Goal: Register for event/course

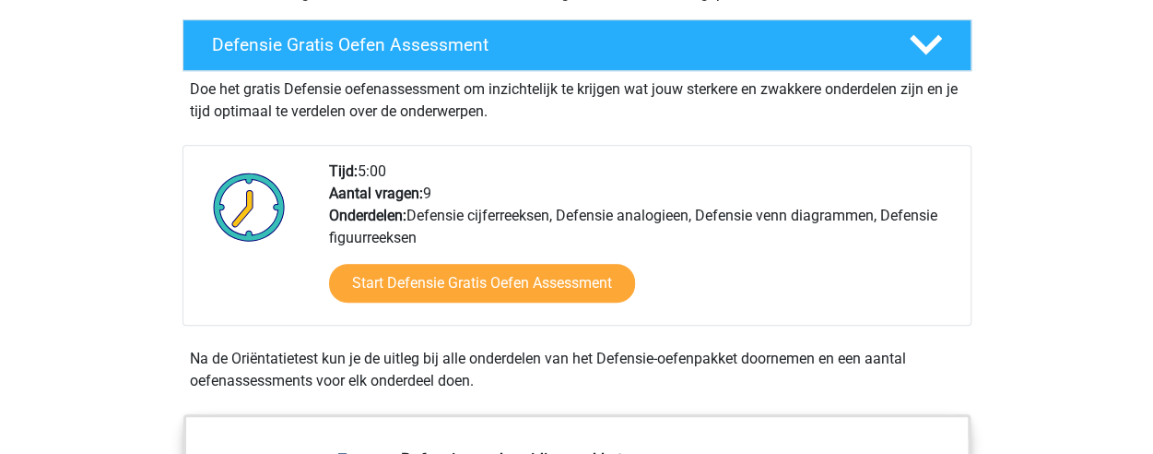
scroll to position [525, 0]
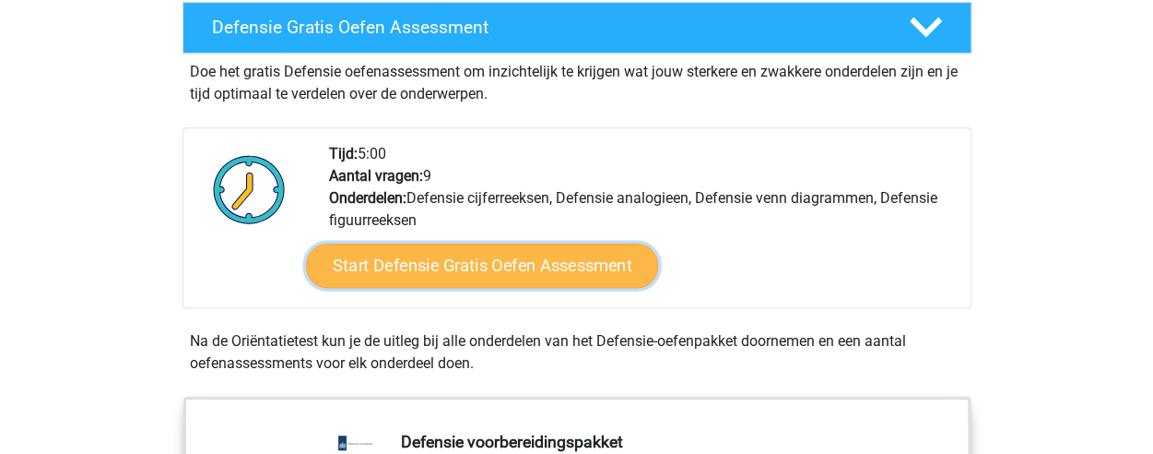
click at [497, 270] on link "Start Defensie Gratis Oefen Assessment" at bounding box center [482, 265] width 352 height 44
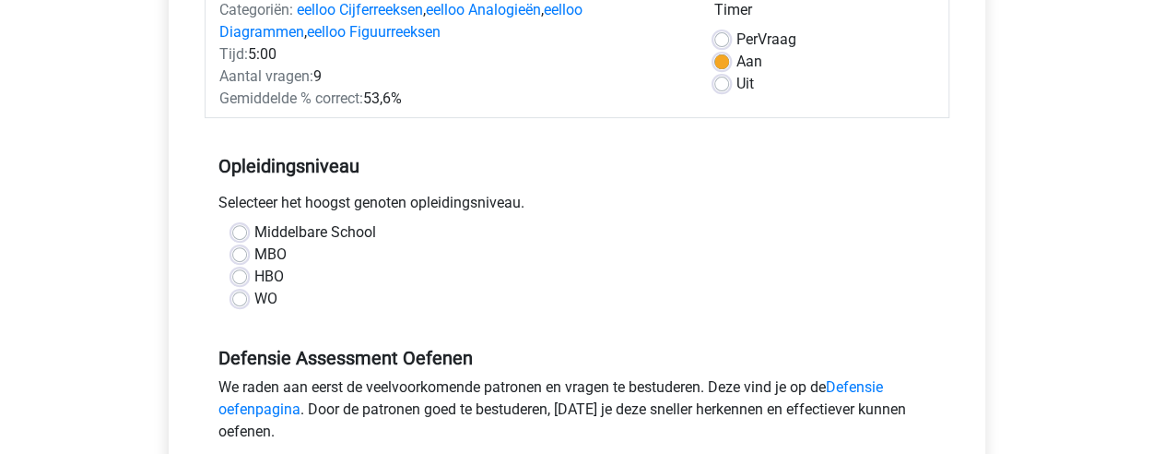
scroll to position [266, 0]
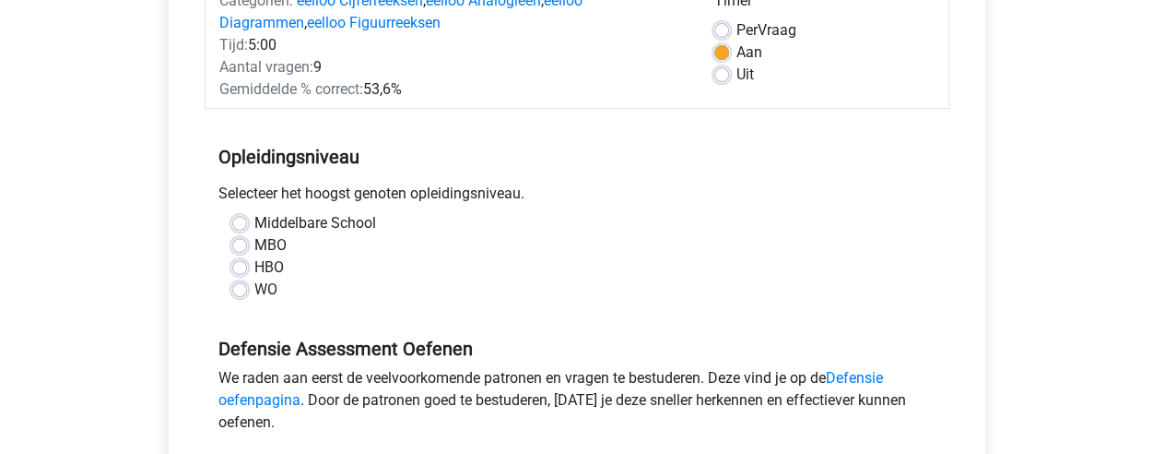
click at [254, 228] on label "Middelbare School" at bounding box center [315, 223] width 122 height 22
click at [242, 228] on input "Middelbare School" at bounding box center [239, 221] width 15 height 18
radio input "true"
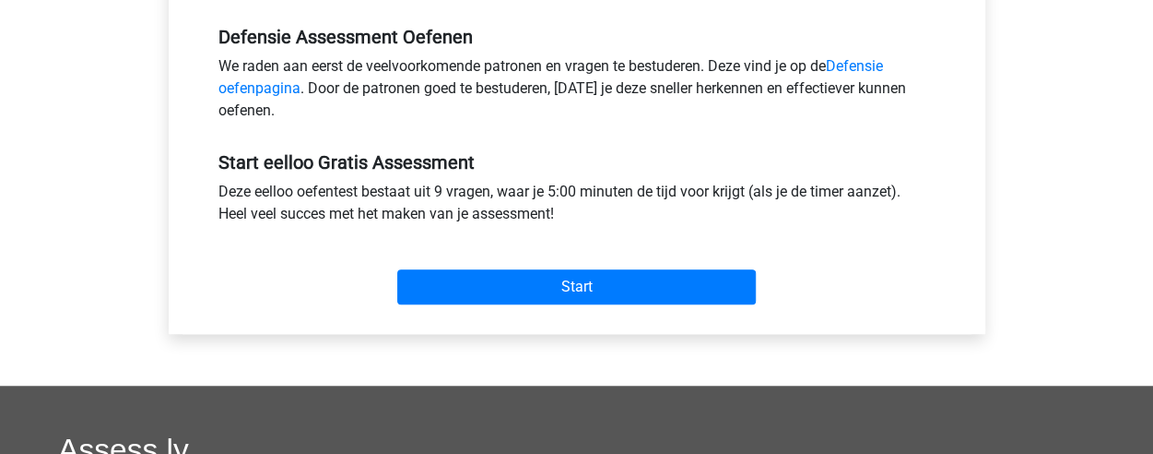
scroll to position [569, 0]
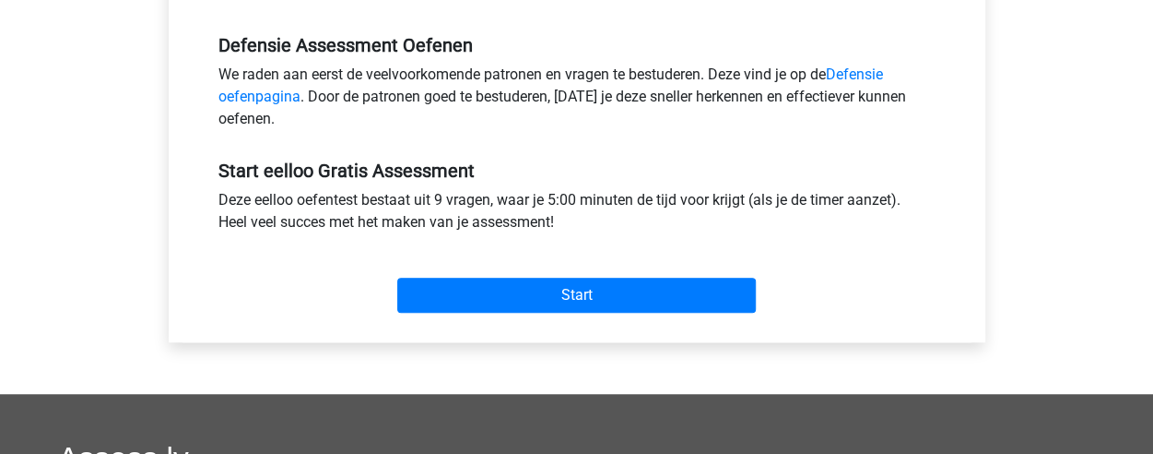
click at [603, 313] on div "Start" at bounding box center [577, 280] width 745 height 79
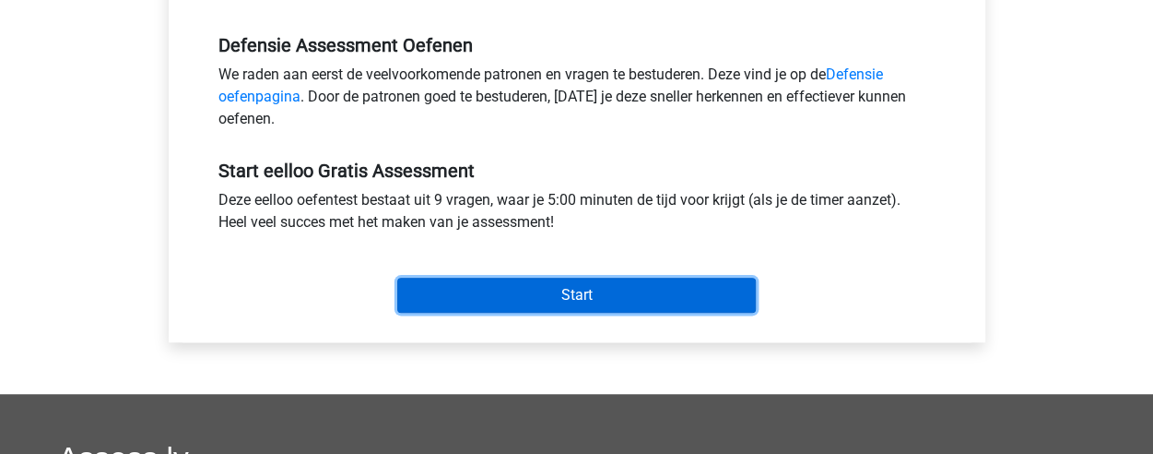
click at [608, 285] on input "Start" at bounding box center [576, 294] width 359 height 35
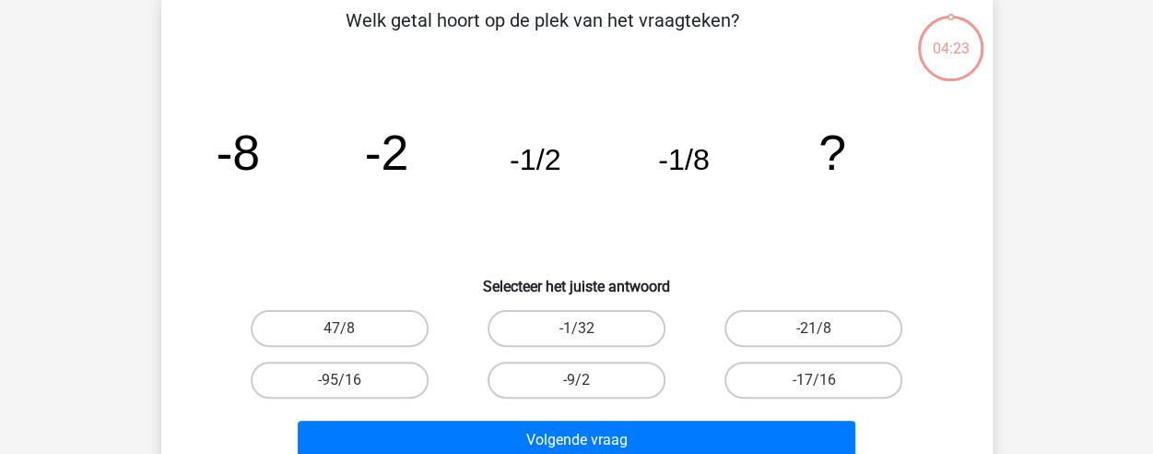
scroll to position [89, 0]
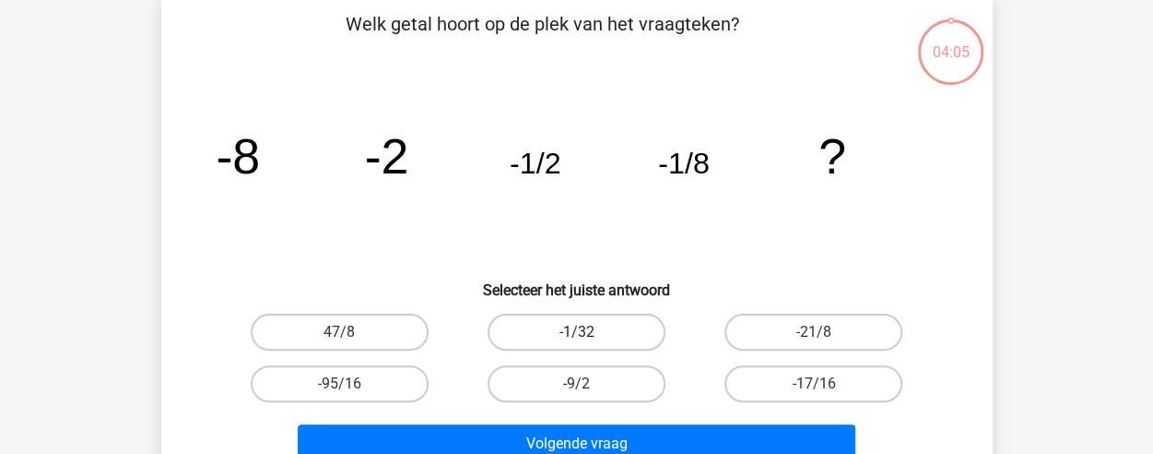
click at [565, 325] on label "-1/32" at bounding box center [577, 331] width 178 height 37
click at [576, 332] on input "-1/32" at bounding box center [582, 338] width 12 height 12
radio input "true"
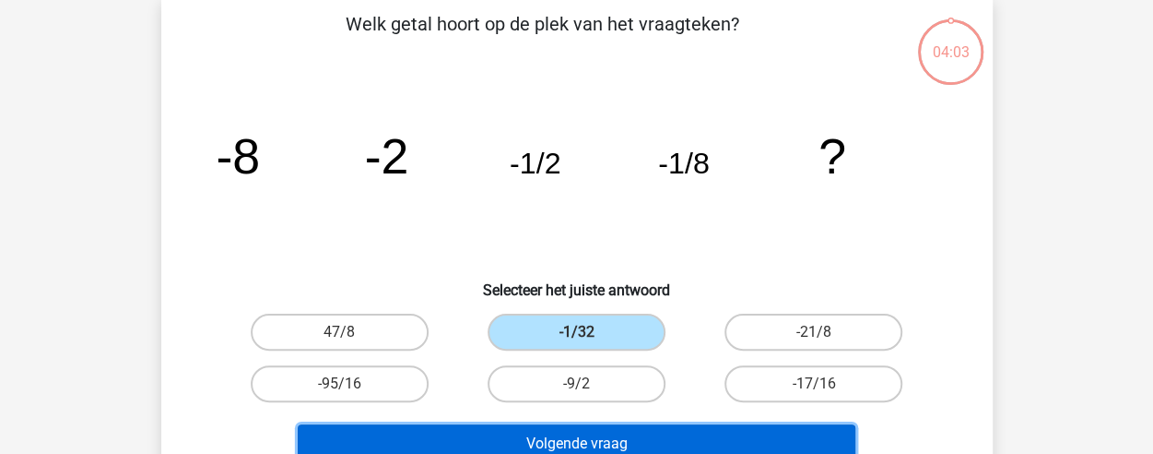
click at [614, 438] on button "Volgende vraag" at bounding box center [577, 443] width 558 height 39
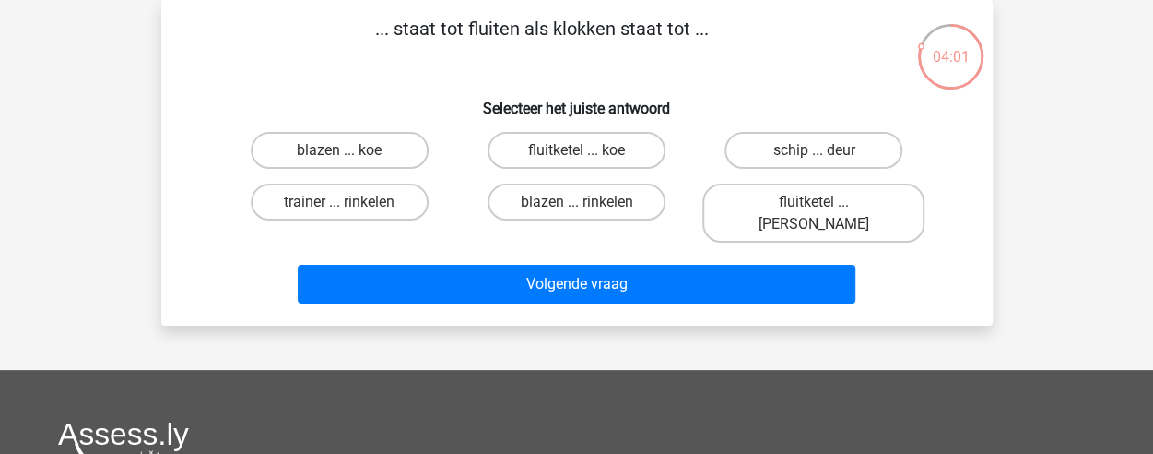
scroll to position [120, 0]
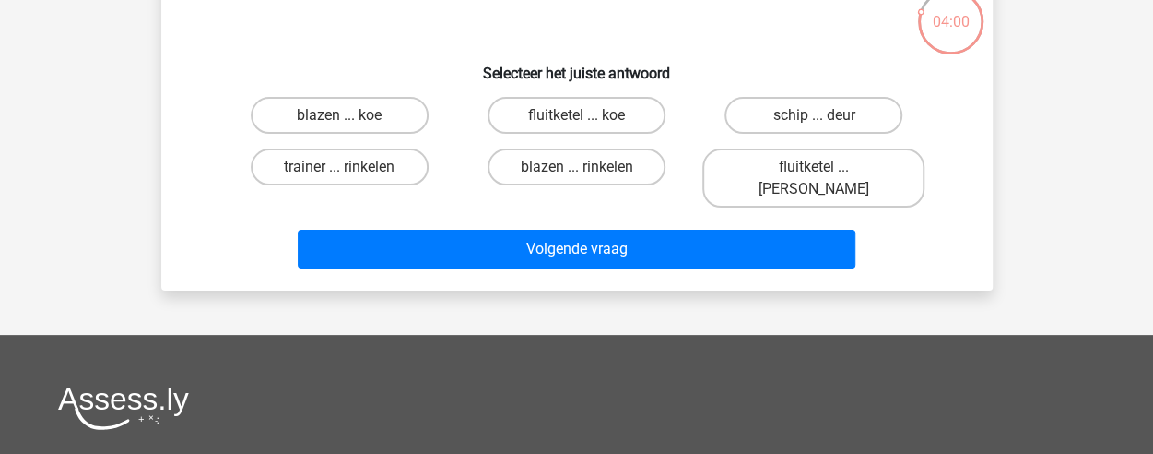
drag, startPoint x: 614, startPoint y: 438, endPoint x: 549, endPoint y: 328, distance: 127.8
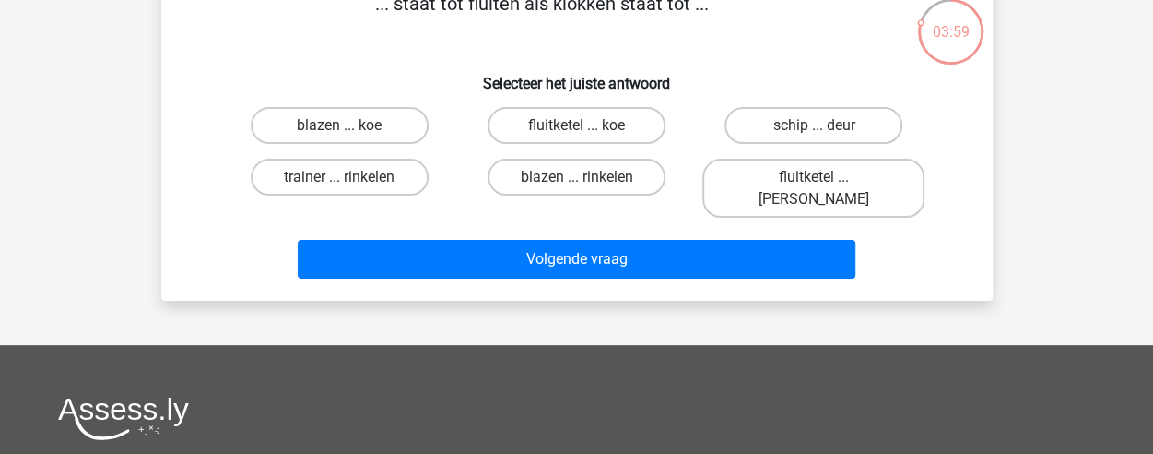
scroll to position [0, 0]
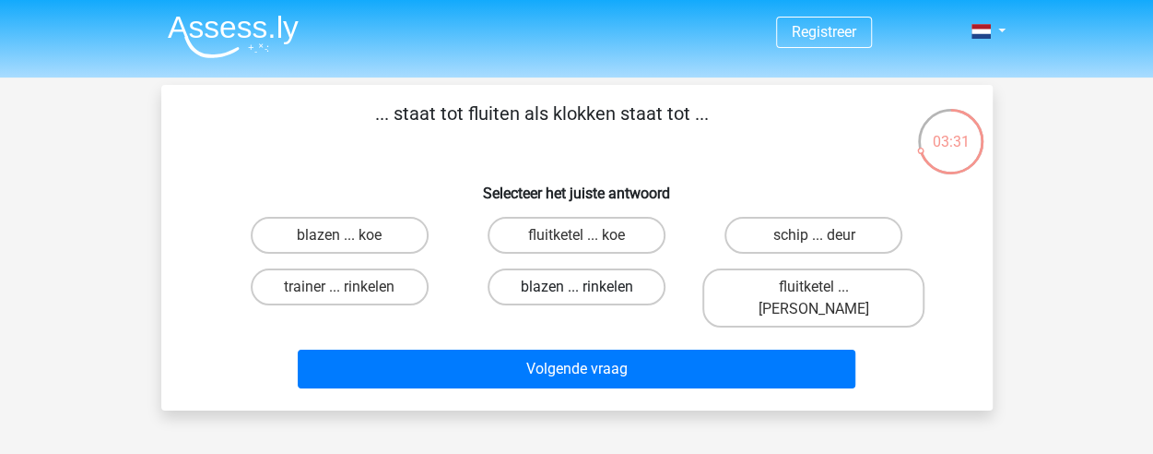
click at [612, 284] on label "blazen ... rinkelen" at bounding box center [577, 286] width 178 height 37
click at [588, 287] on input "blazen ... rinkelen" at bounding box center [582, 293] width 12 height 12
radio input "true"
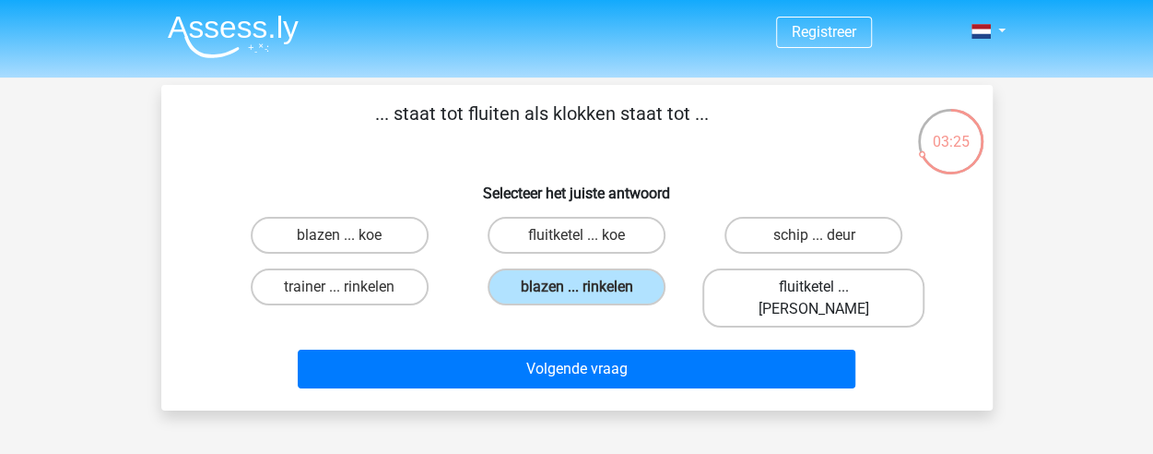
click at [773, 278] on label "fluitketel ... luiden" at bounding box center [814, 297] width 222 height 59
click at [814, 287] on input "fluitketel ... luiden" at bounding box center [820, 293] width 12 height 12
radio input "true"
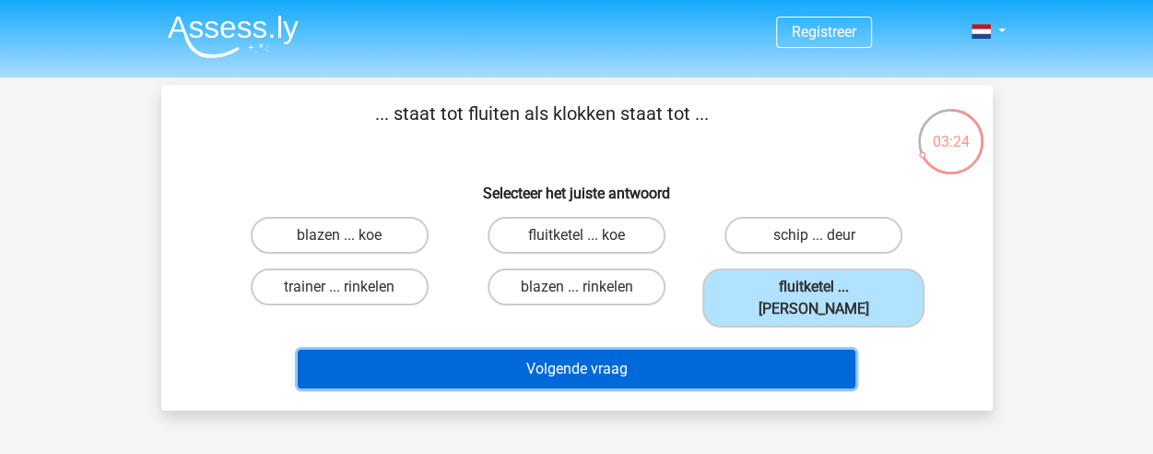
click at [652, 349] on button "Volgende vraag" at bounding box center [577, 368] width 558 height 39
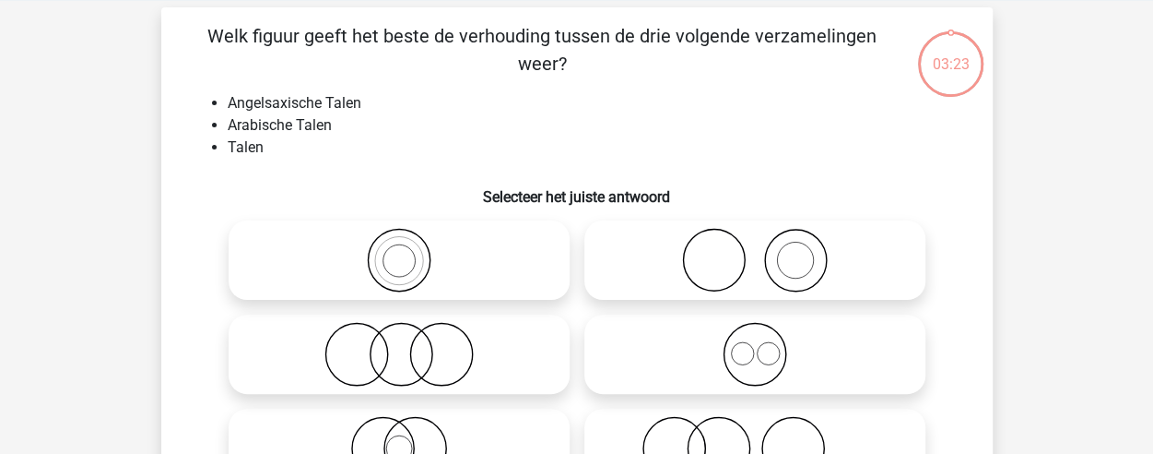
scroll to position [85, 0]
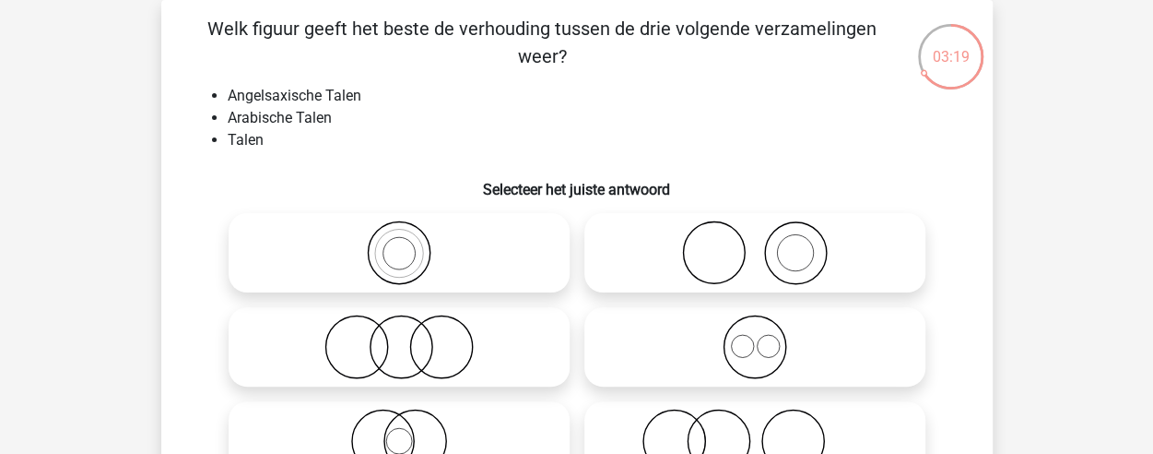
click at [652, 346] on icon at bounding box center [755, 346] width 326 height 65
click at [755, 337] on input "radio" at bounding box center [761, 331] width 12 height 12
radio input "true"
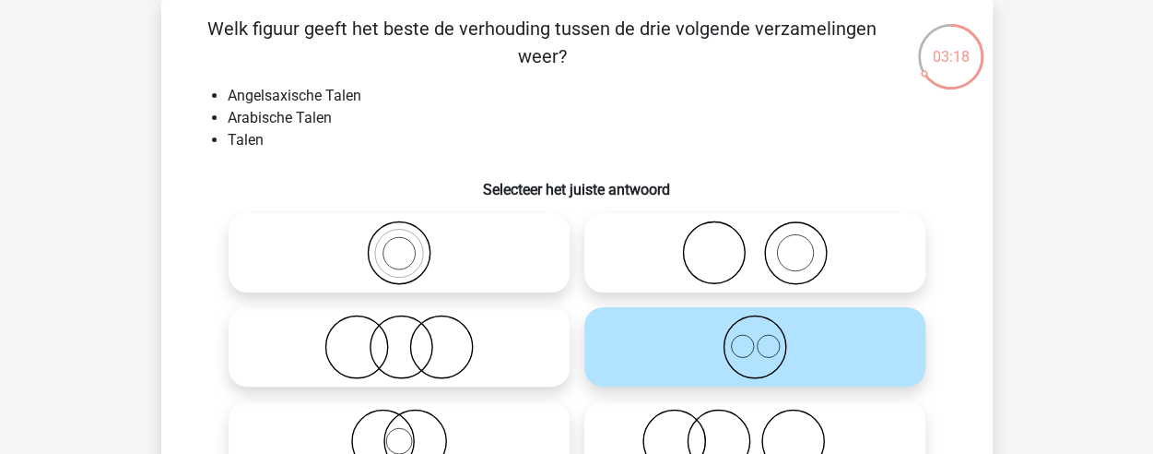
click at [652, 346] on icon at bounding box center [755, 346] width 326 height 65
click at [755, 337] on input "radio" at bounding box center [761, 331] width 12 height 12
click at [419, 419] on icon at bounding box center [399, 440] width 326 height 65
click at [411, 419] on input "radio" at bounding box center [405, 425] width 12 height 12
radio input "true"
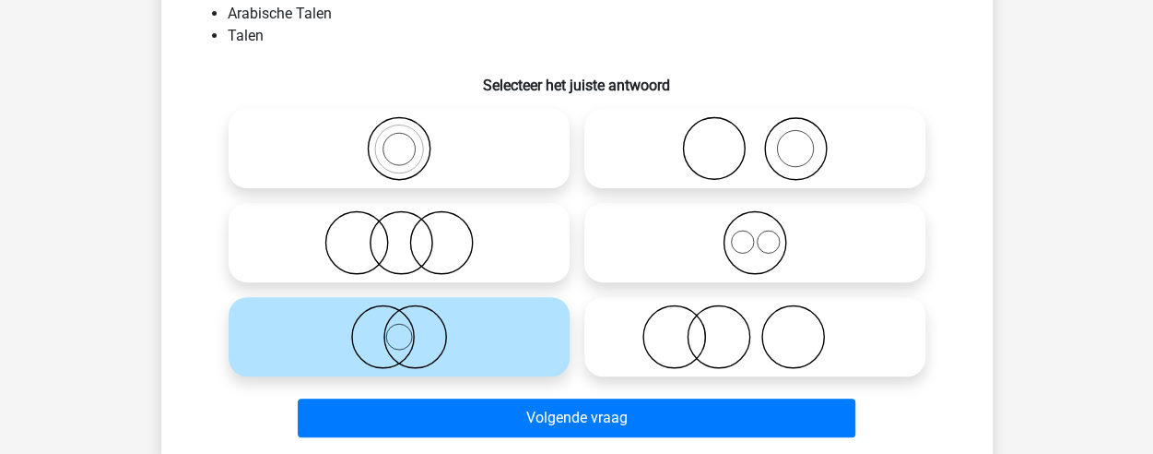
scroll to position [192, 0]
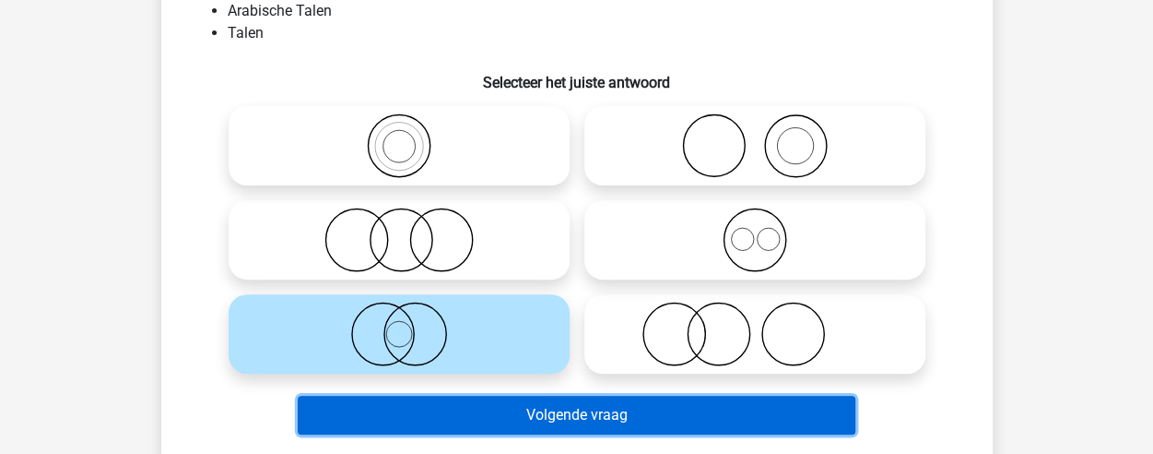
click at [571, 405] on button "Volgende vraag" at bounding box center [577, 415] width 558 height 39
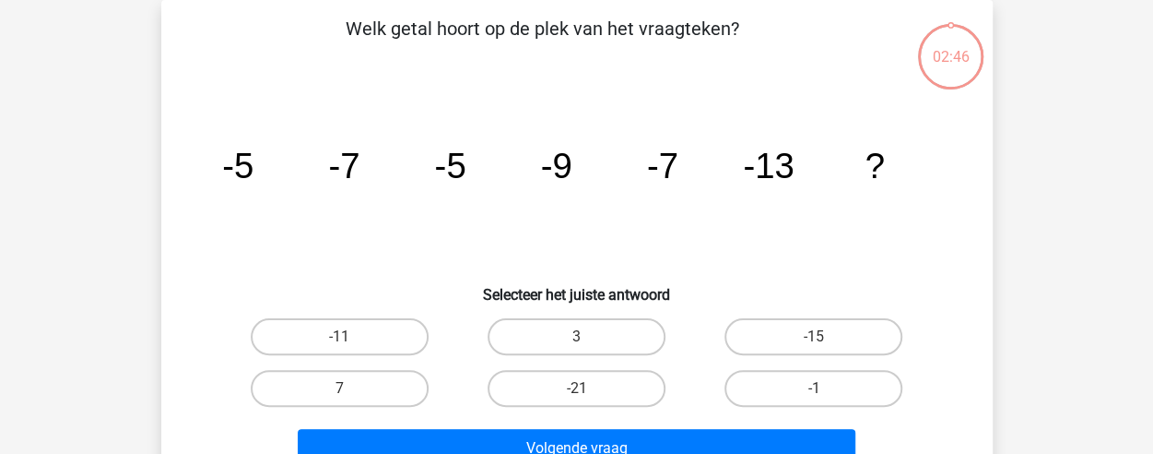
scroll to position [85, 0]
click at [352, 333] on label "-11" at bounding box center [340, 336] width 178 height 37
click at [351, 337] on input "-11" at bounding box center [345, 343] width 12 height 12
radio input "true"
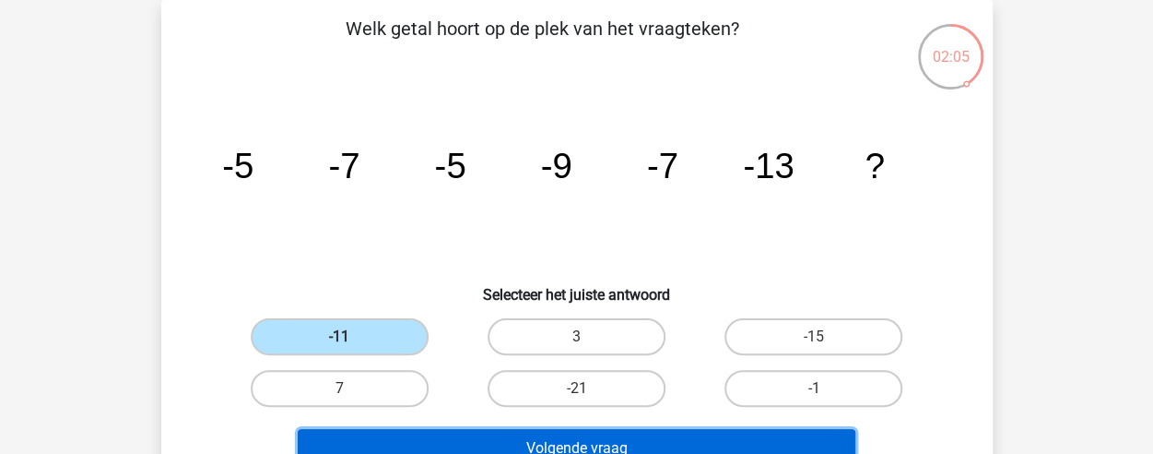
click at [474, 436] on button "Volgende vraag" at bounding box center [577, 448] width 558 height 39
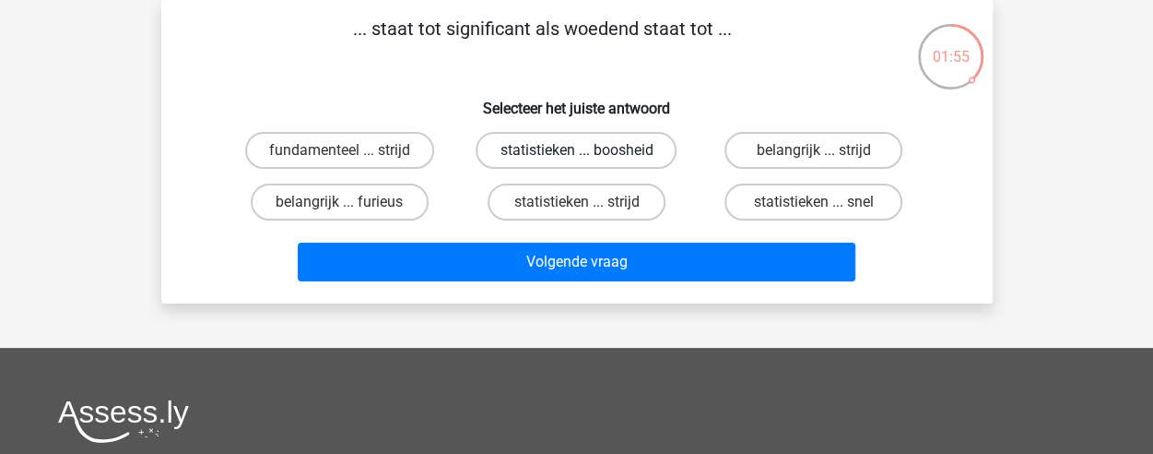
click at [597, 155] on label "statistieken ... boosheid" at bounding box center [576, 150] width 201 height 37
click at [588, 155] on input "statistieken ... boosheid" at bounding box center [582, 156] width 12 height 12
radio input "true"
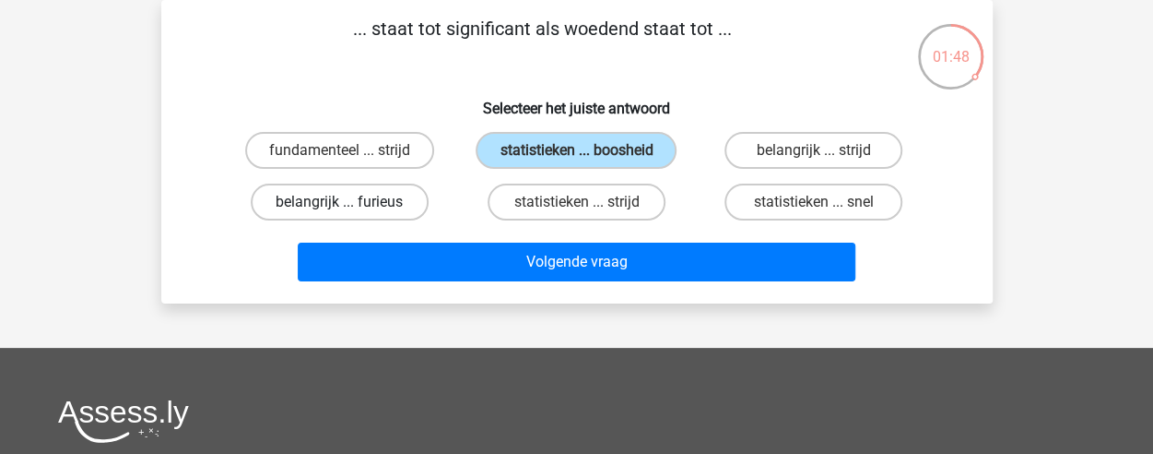
click at [335, 195] on label "belangrijk ... furieus" at bounding box center [340, 201] width 178 height 37
click at [339, 202] on input "belangrijk ... furieus" at bounding box center [345, 208] width 12 height 12
radio input "true"
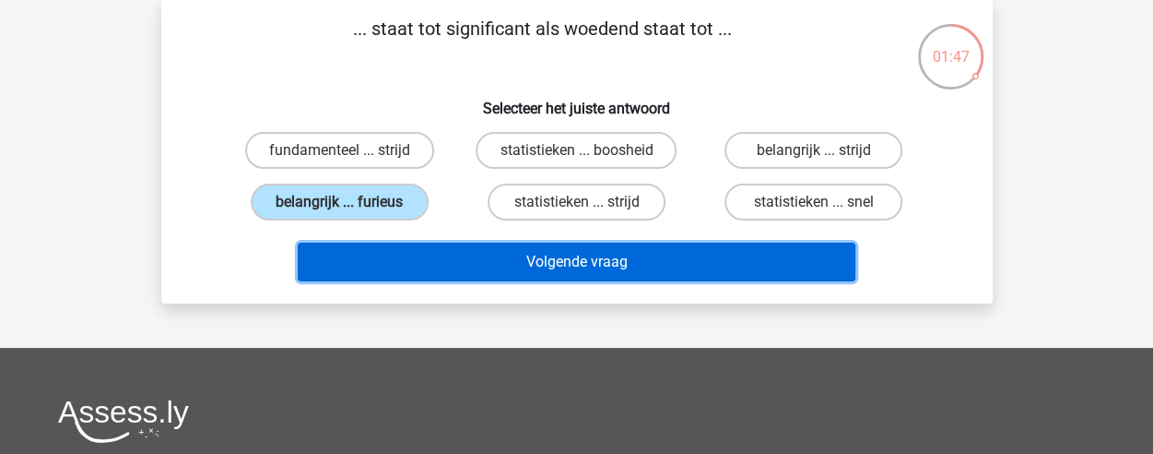
click at [448, 256] on button "Volgende vraag" at bounding box center [577, 261] width 558 height 39
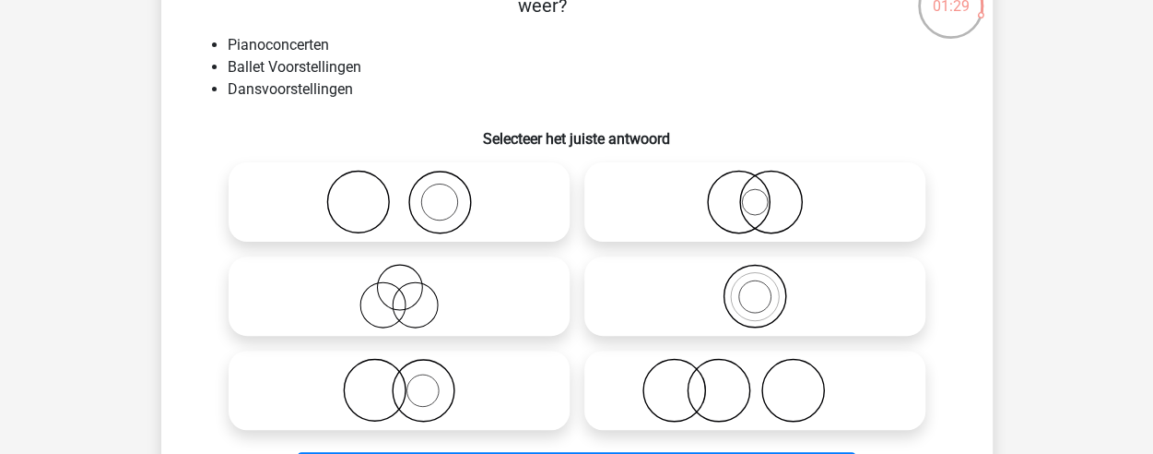
scroll to position [140, 0]
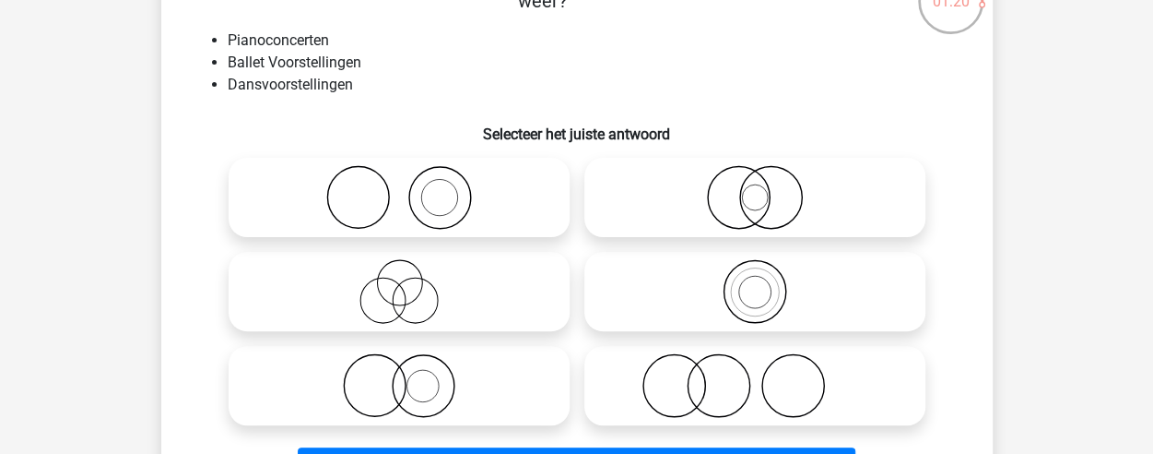
click at [428, 207] on icon at bounding box center [399, 197] width 326 height 65
click at [411, 188] on input "radio" at bounding box center [405, 182] width 12 height 12
radio input "true"
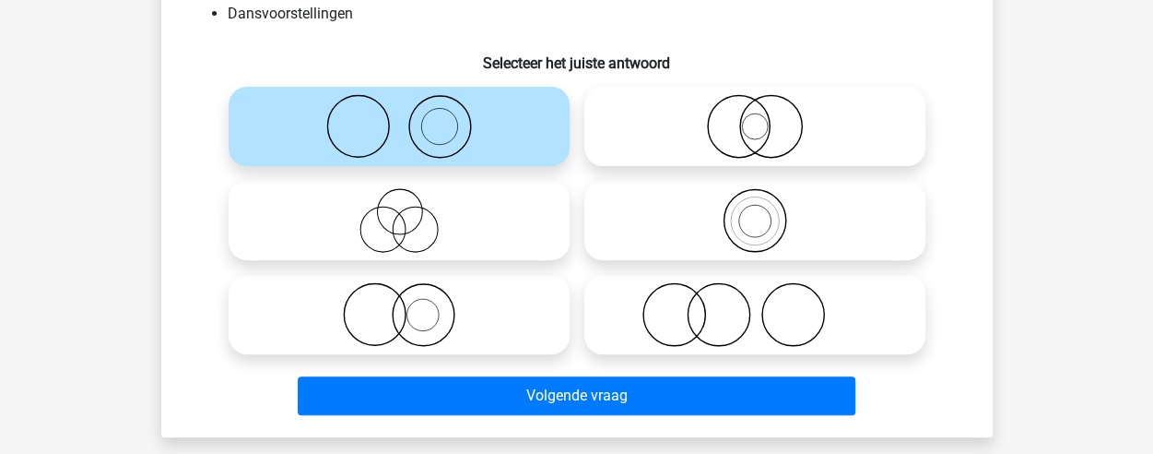
scroll to position [227, 0]
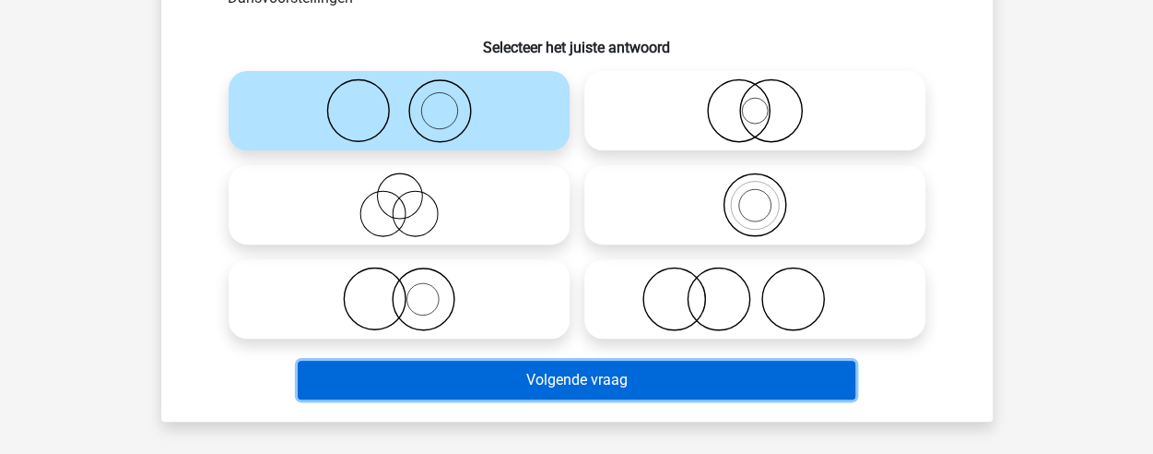
click at [557, 373] on button "Volgende vraag" at bounding box center [577, 379] width 558 height 39
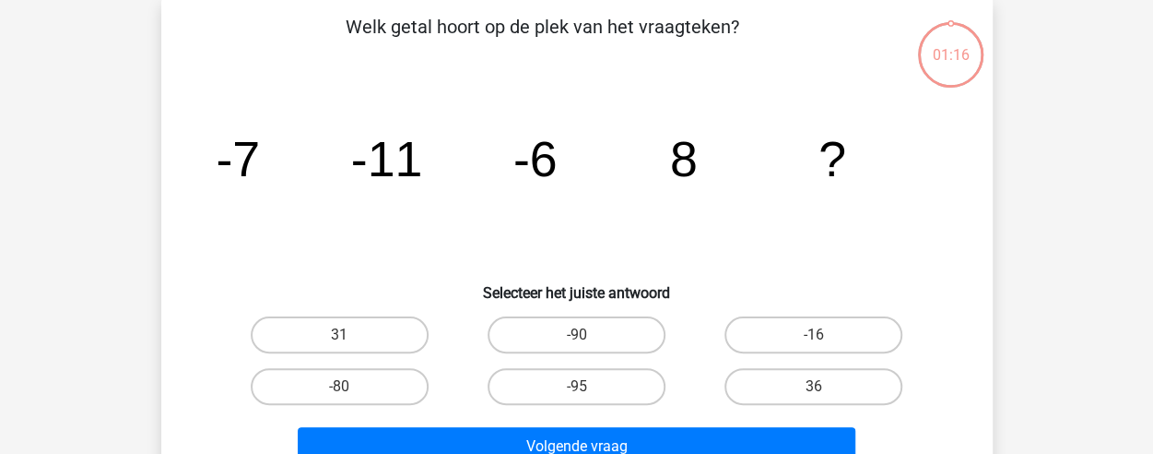
scroll to position [85, 0]
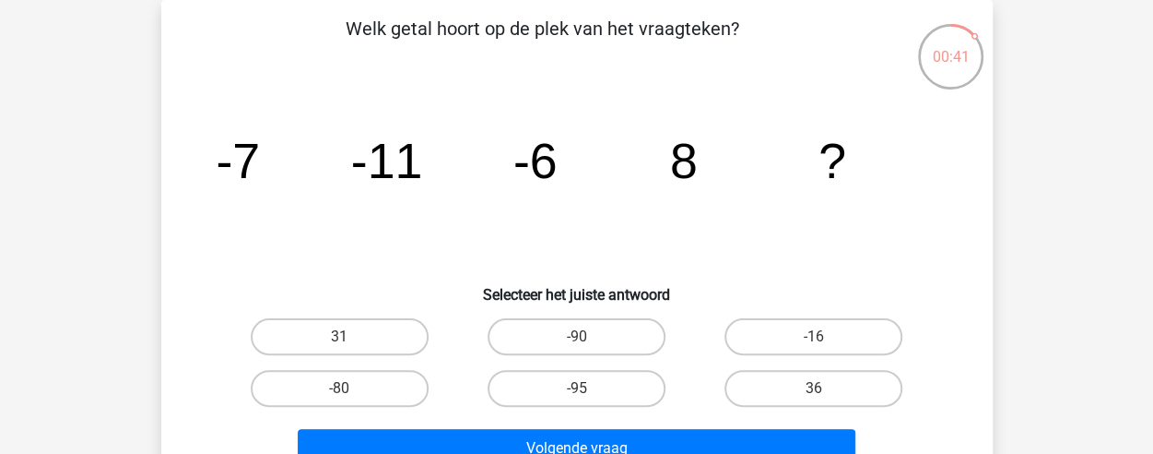
click at [415, 108] on icon "image/svg+xml -7 -11 -6 8 ?" at bounding box center [577, 178] width 743 height 186
click at [848, 329] on label "-16" at bounding box center [814, 336] width 178 height 37
click at [826, 337] on input "-16" at bounding box center [820, 343] width 12 height 12
radio input "true"
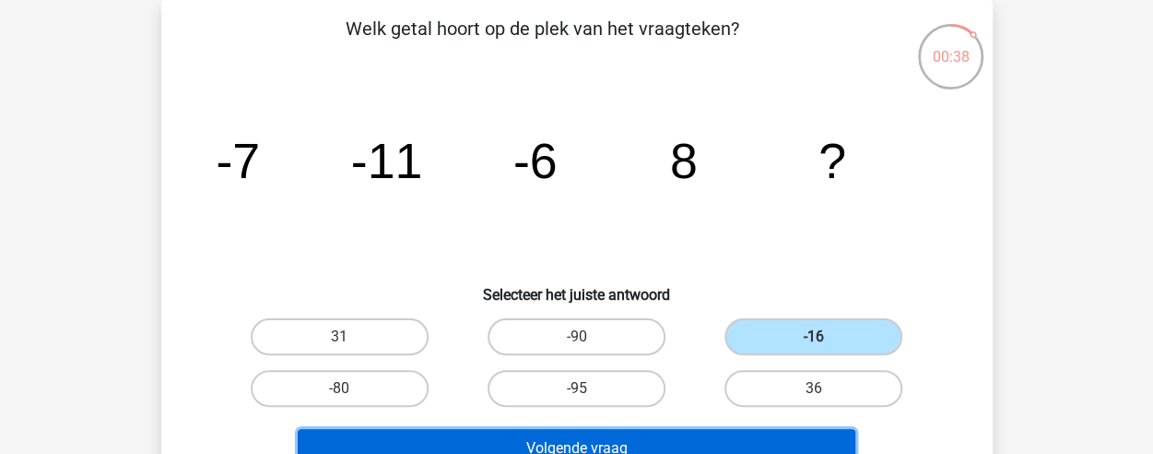
click at [655, 439] on button "Volgende vraag" at bounding box center [577, 448] width 558 height 39
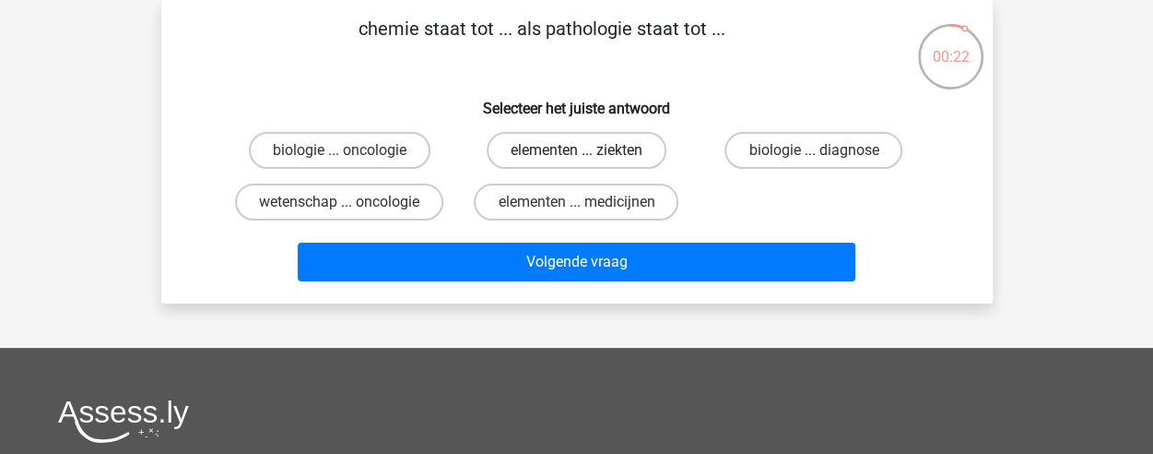
click at [561, 138] on label "elementen ... ziekten" at bounding box center [577, 150] width 180 height 37
click at [576, 150] on input "elementen ... ziekten" at bounding box center [582, 156] width 12 height 12
radio input "true"
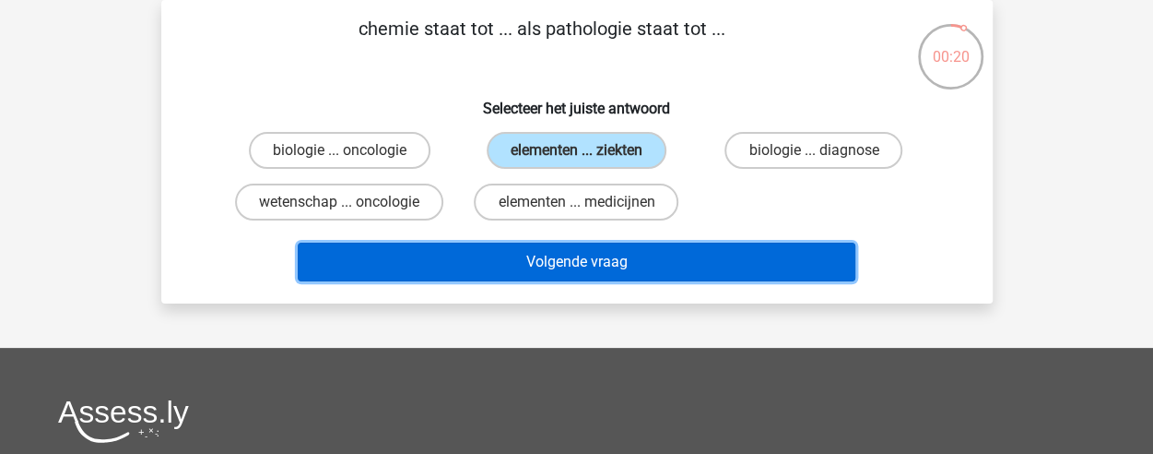
click at [625, 254] on button "Volgende vraag" at bounding box center [577, 261] width 558 height 39
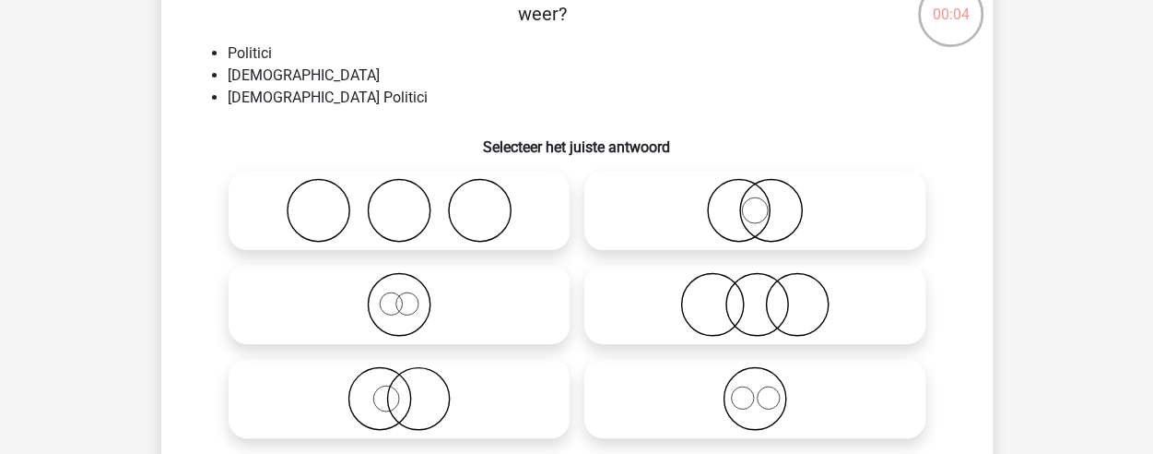
scroll to position [128, 0]
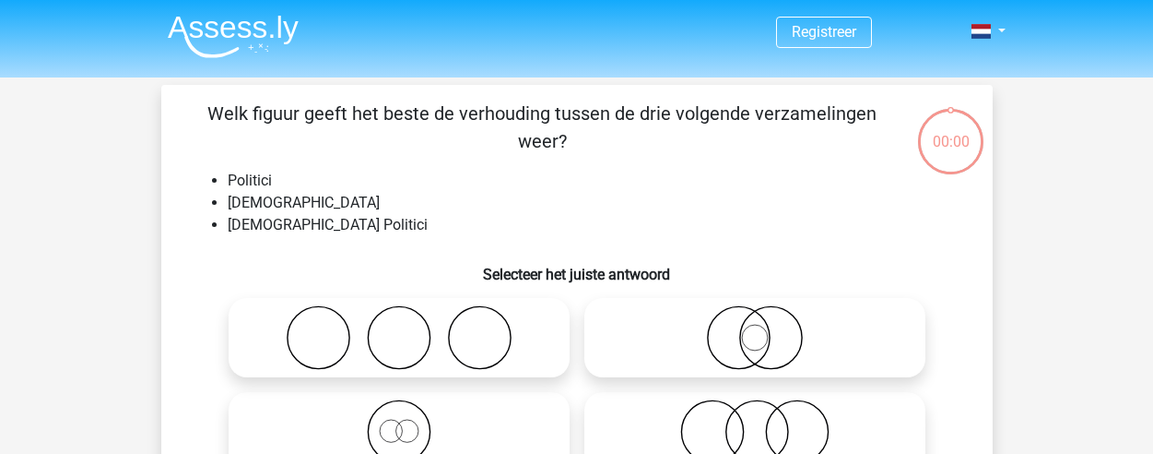
scroll to position [128, 0]
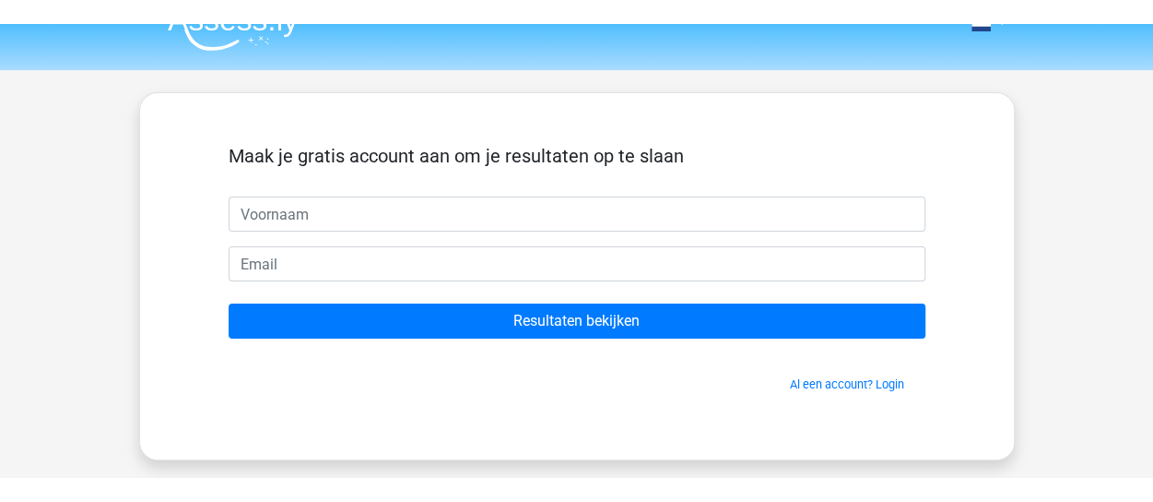
scroll to position [26, 0]
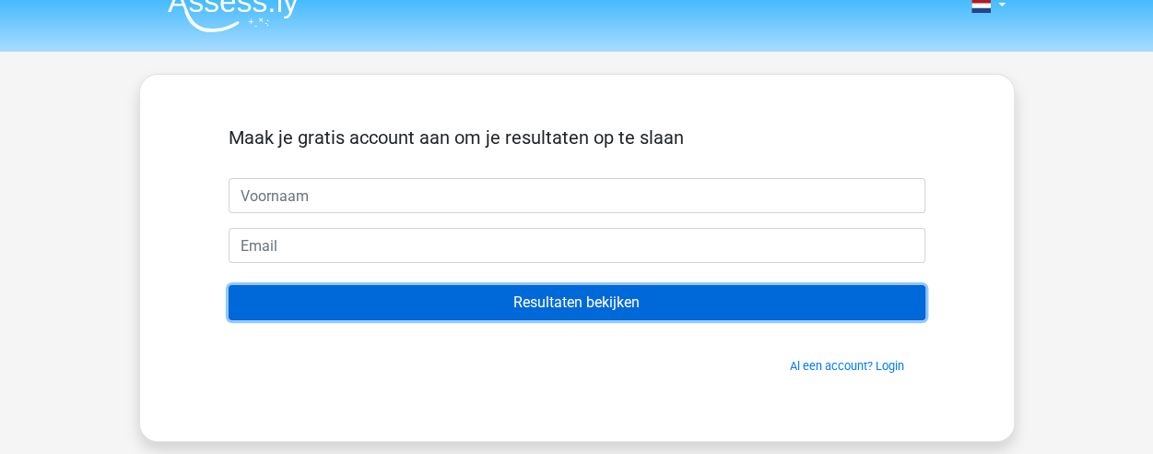
click at [682, 294] on input "Resultaten bekijken" at bounding box center [577, 302] width 697 height 35
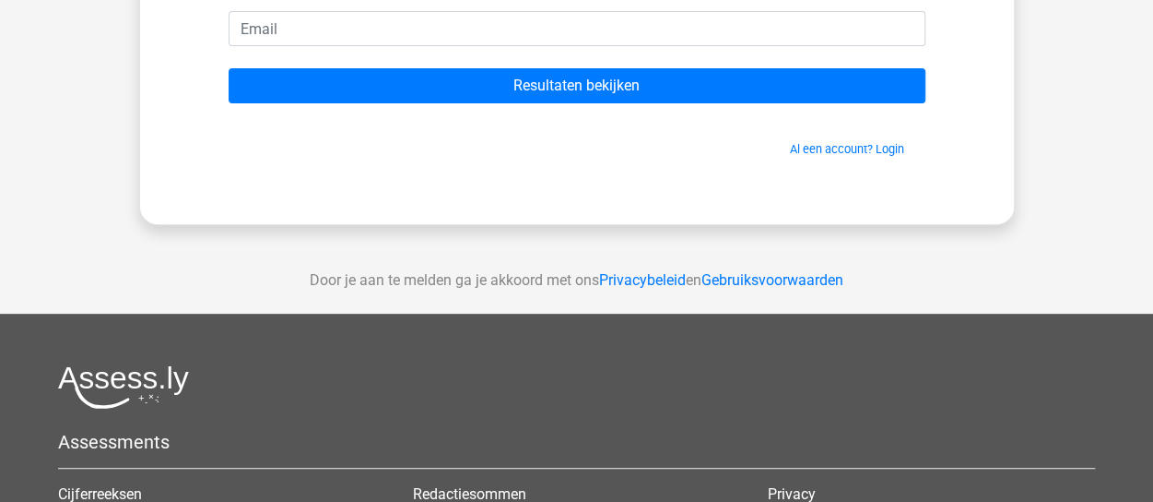
scroll to position [0, 0]
